Goal: Check status

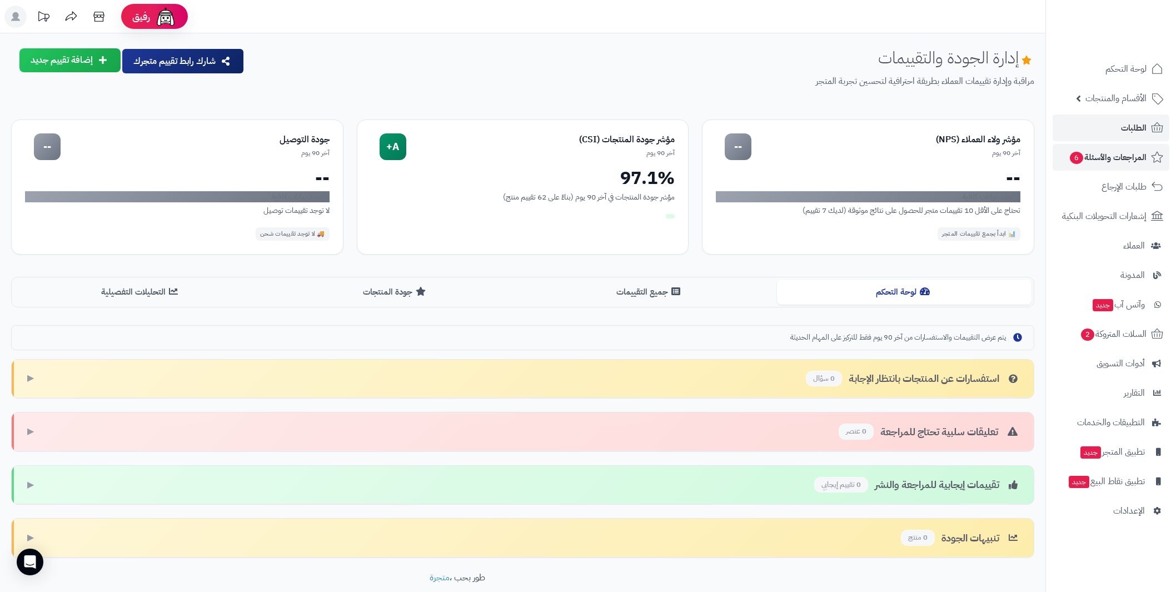
scroll to position [50, 0]
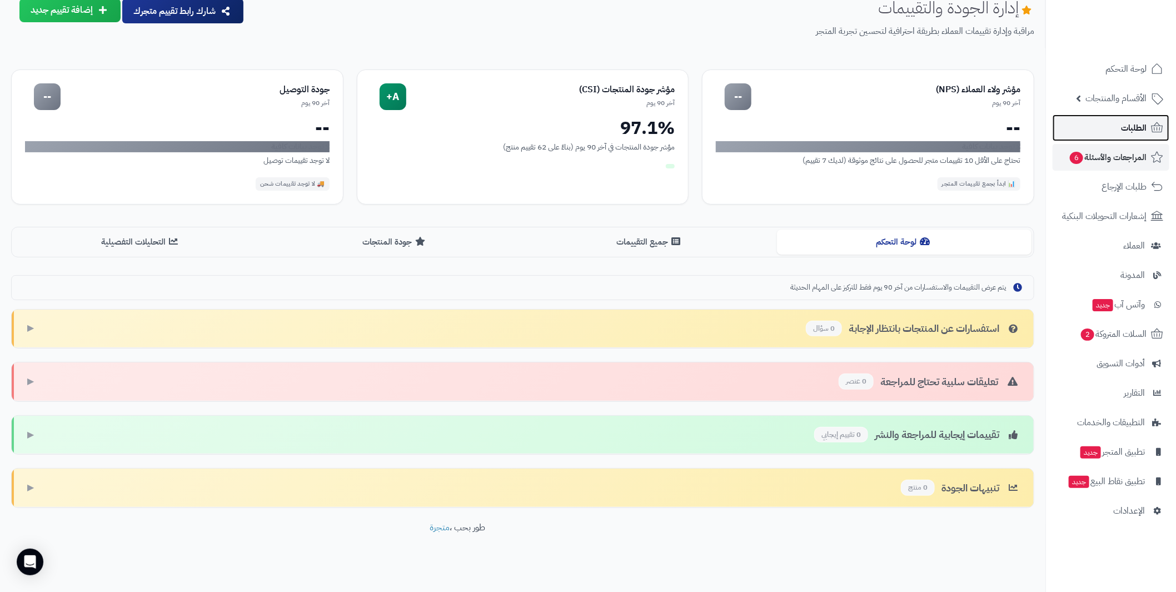
click at [1133, 133] on span "الطلبات" at bounding box center [1134, 128] width 26 height 16
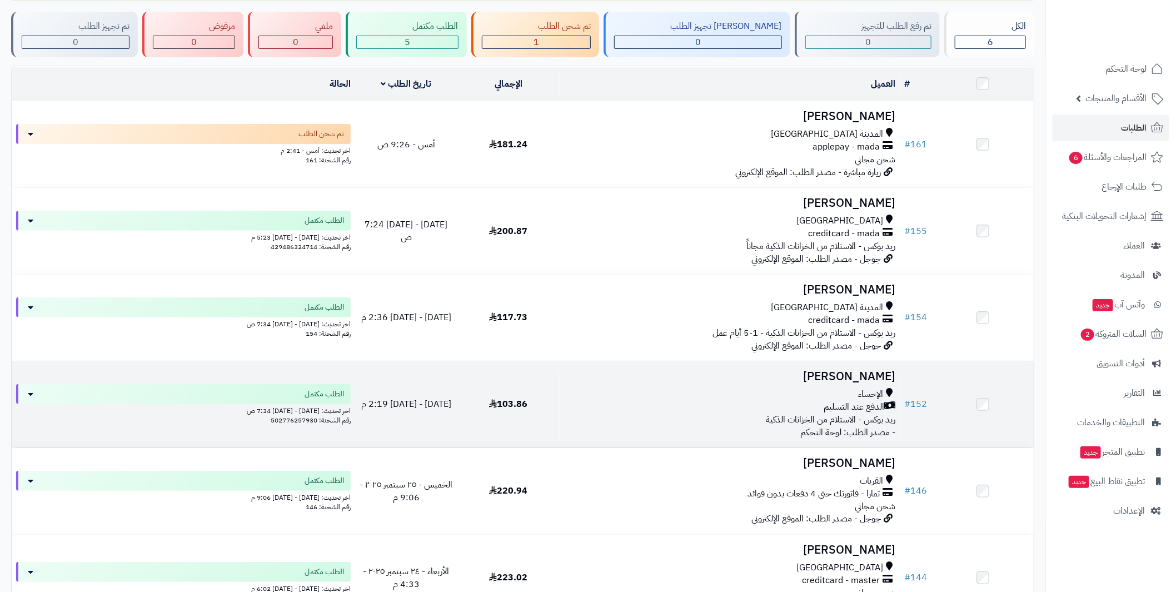
scroll to position [111, 0]
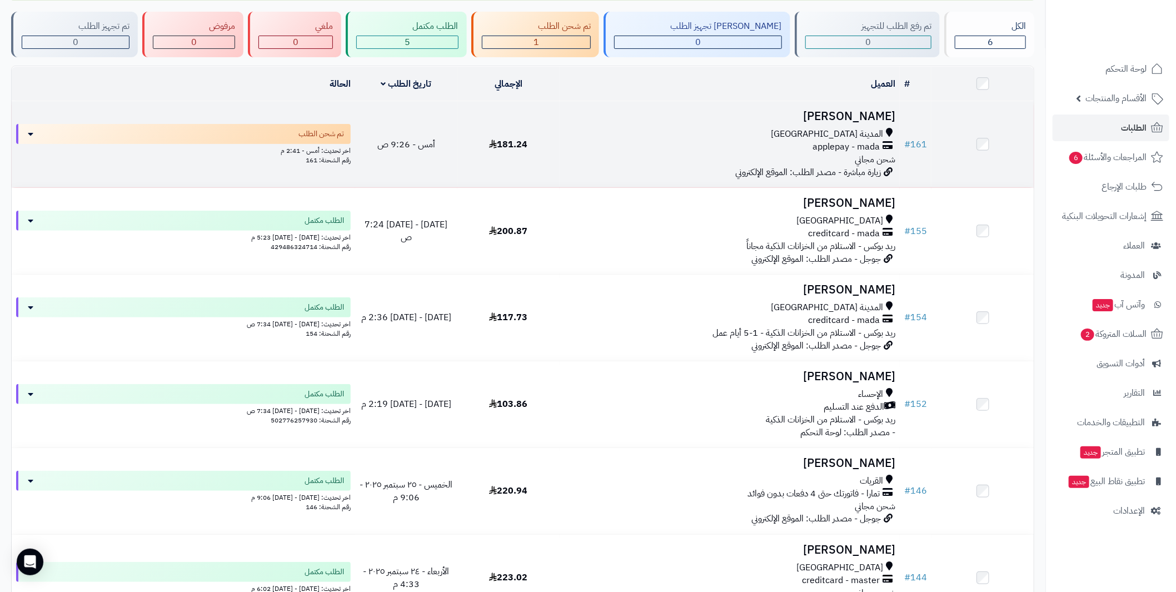
click at [845, 116] on h3 "[PERSON_NAME]" at bounding box center [729, 116] width 331 height 13
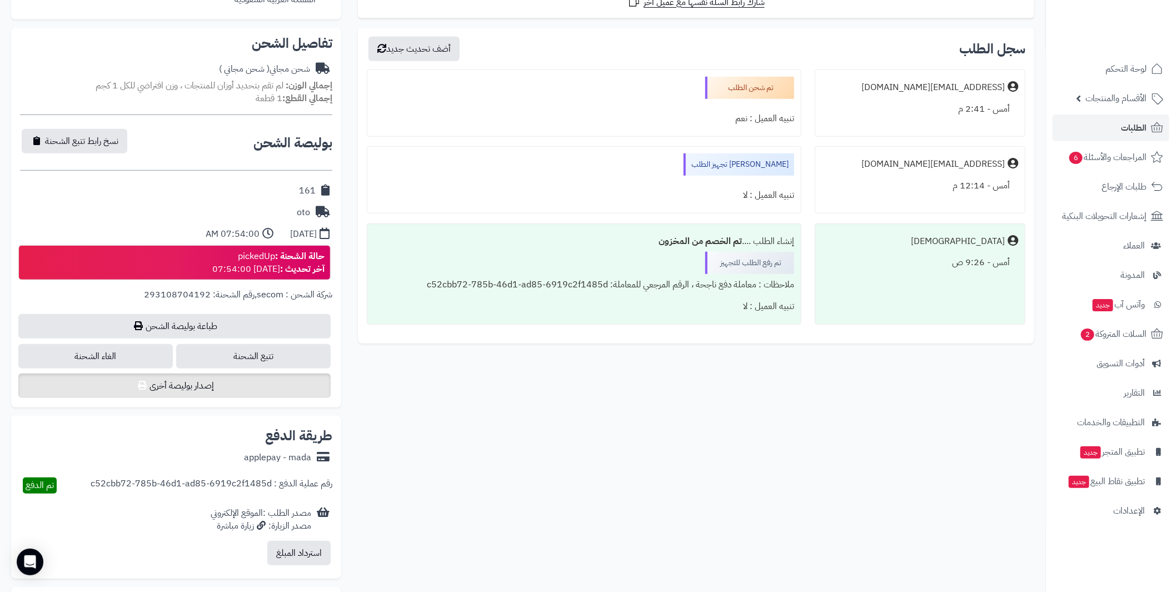
scroll to position [333, 0]
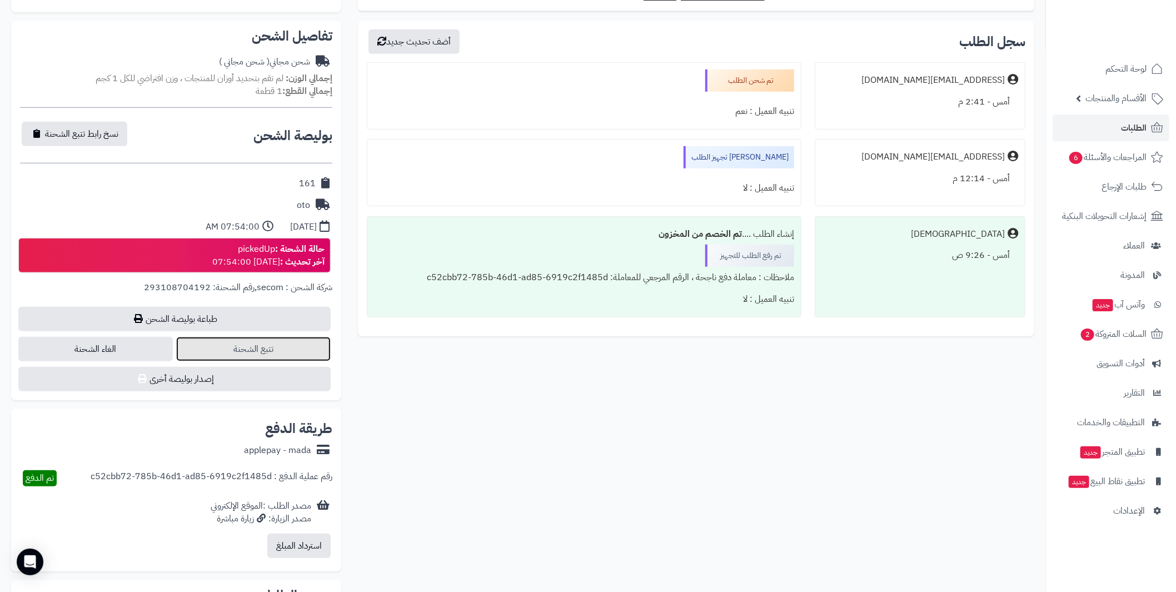
click at [250, 351] on link "تتبع الشحنة" at bounding box center [253, 349] width 154 height 24
